Goal: Book appointment/travel/reservation

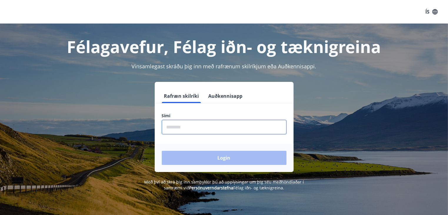
click at [247, 128] on input "phone" at bounding box center [224, 127] width 125 height 14
type input "********"
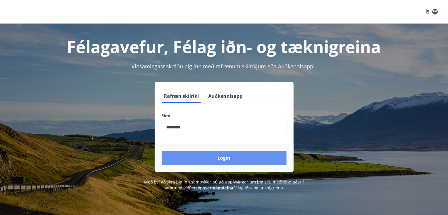
drag, startPoint x: 216, startPoint y: 159, endPoint x: 213, endPoint y: 155, distance: 5.0
click at [213, 156] on button "Login" at bounding box center [224, 158] width 125 height 14
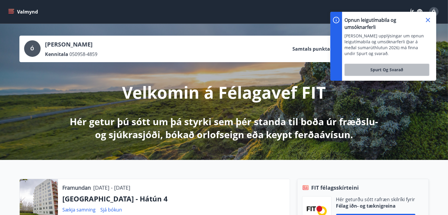
click at [387, 69] on span "Spurt og Svarað" at bounding box center [386, 70] width 33 height 6
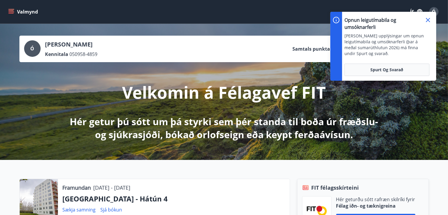
click at [431, 19] on icon at bounding box center [427, 19] width 7 height 7
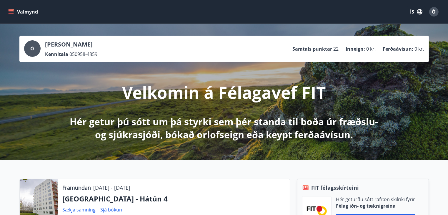
click at [13, 12] on icon "menu" at bounding box center [11, 12] width 6 height 6
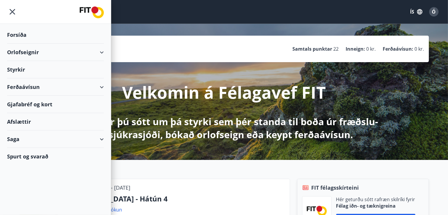
click at [21, 52] on div "Orlofseignir" at bounding box center [55, 52] width 97 height 17
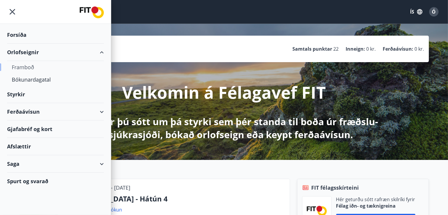
click at [20, 66] on div "Framboð" at bounding box center [55, 67] width 87 height 12
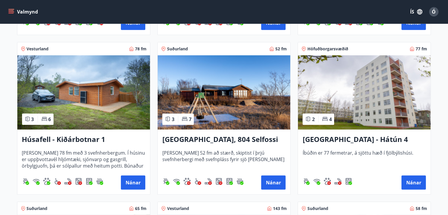
scroll to position [412, 0]
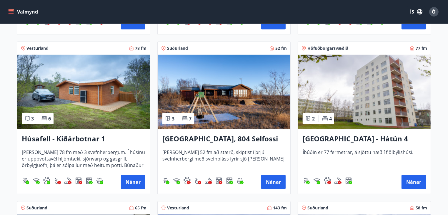
click at [365, 91] on img at bounding box center [364, 92] width 133 height 74
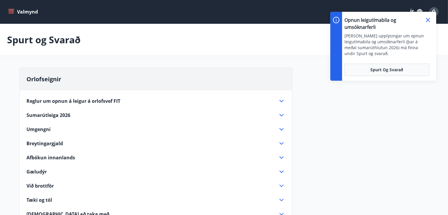
click at [427, 19] on icon at bounding box center [428, 20] width 4 height 4
